Goal: Transaction & Acquisition: Subscribe to service/newsletter

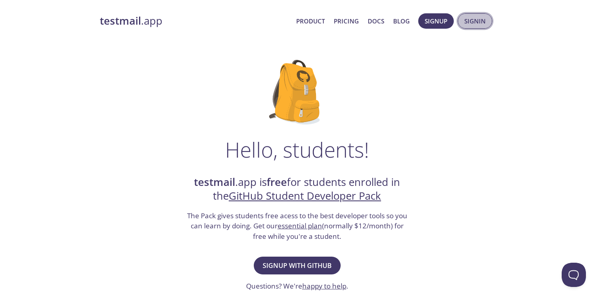
click at [470, 24] on span "Signin" at bounding box center [475, 21] width 21 height 11
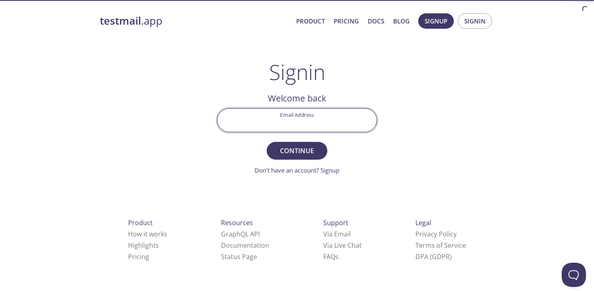
click at [298, 124] on input "Email Address" at bounding box center [297, 120] width 159 height 23
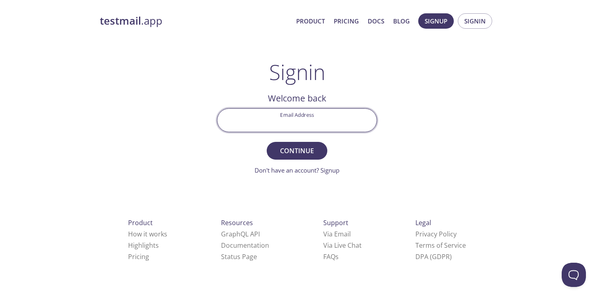
click at [323, 125] on input "Email Address" at bounding box center [297, 120] width 159 height 23
type input "chetanrakhra@gmail.com"
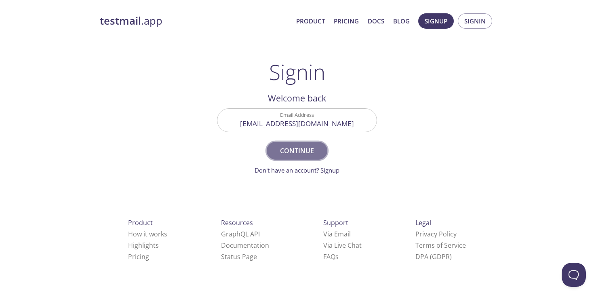
click at [309, 148] on span "Continue" at bounding box center [297, 150] width 43 height 11
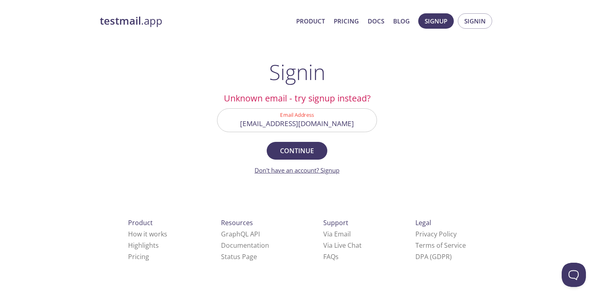
click at [306, 170] on link "Don't have an account? Signup" at bounding box center [297, 170] width 85 height 8
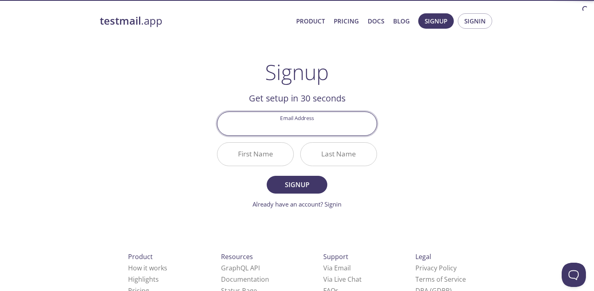
click at [314, 129] on input "Email Address" at bounding box center [297, 123] width 159 height 23
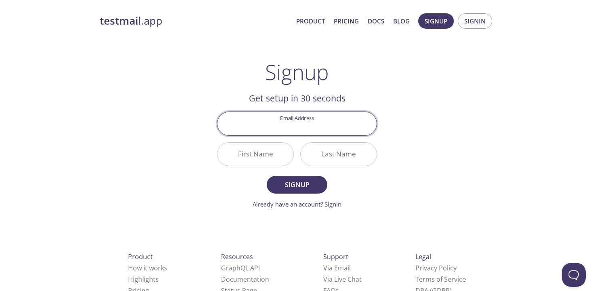
type input "chetanrakhra@gmail.com"
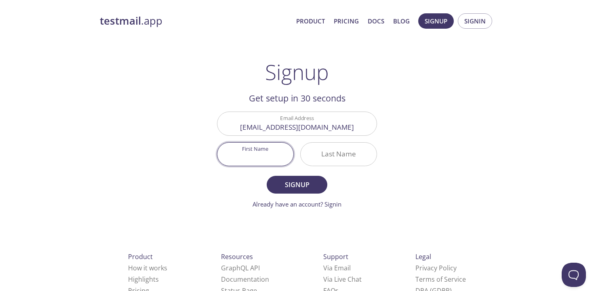
click at [276, 152] on input "First Name" at bounding box center [256, 154] width 76 height 23
type input "X"
type input "Chetan"
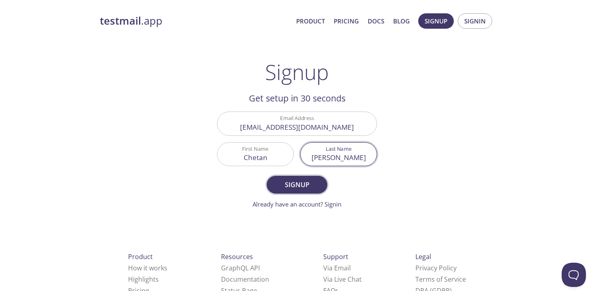
type input "Rakhra"
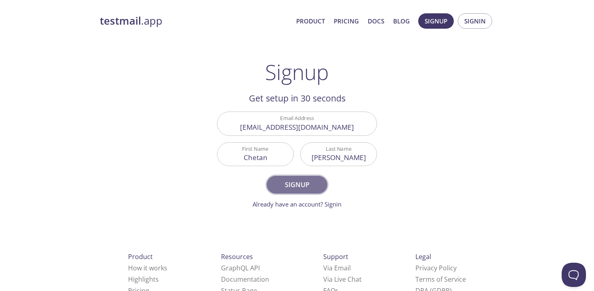
click at [271, 180] on button "Signup" at bounding box center [297, 185] width 61 height 18
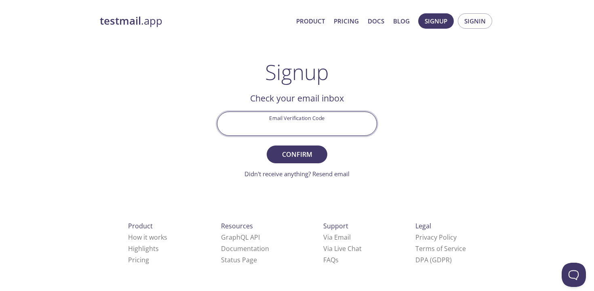
click at [312, 127] on input "Email Verification Code" at bounding box center [297, 123] width 159 height 23
paste input "Z1YQDUK"
type input "Z1YQDUK"
click at [304, 151] on span "Confirm" at bounding box center [297, 154] width 43 height 11
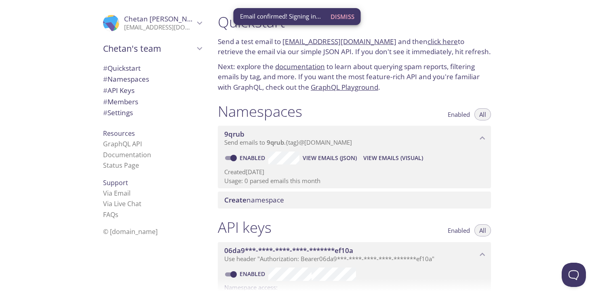
click at [347, 19] on span "Dismiss" at bounding box center [343, 16] width 24 height 11
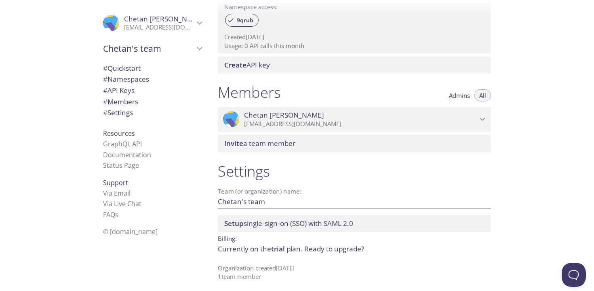
scroll to position [284, 0]
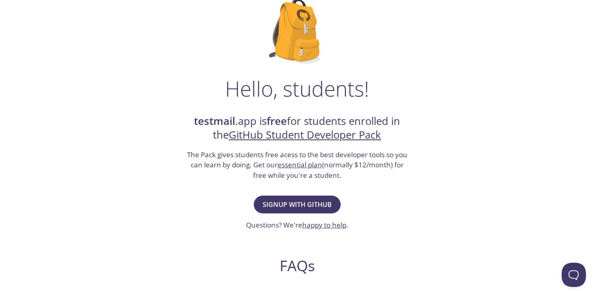
scroll to position [77, 0]
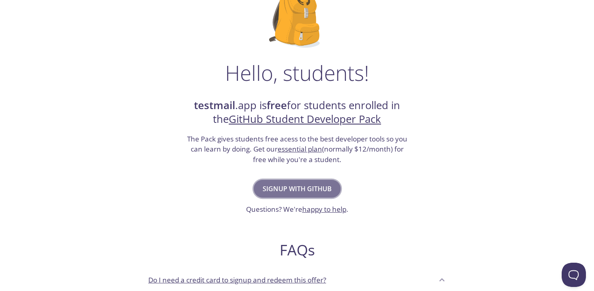
click at [317, 191] on span "Signup with GitHub" at bounding box center [297, 188] width 69 height 11
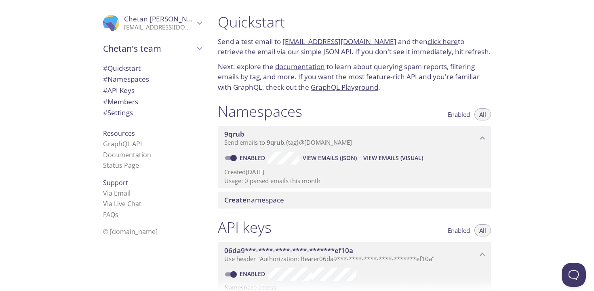
click at [437, 44] on link "click here" at bounding box center [443, 41] width 30 height 9
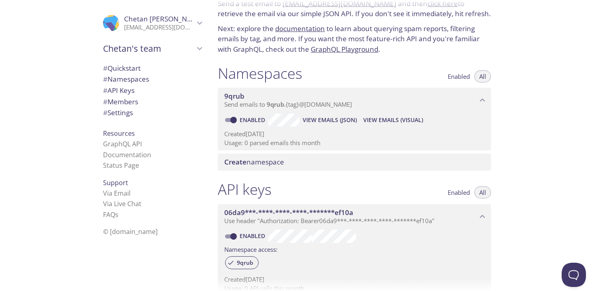
scroll to position [38, 0]
